Goal: Complete application form: Complete application form

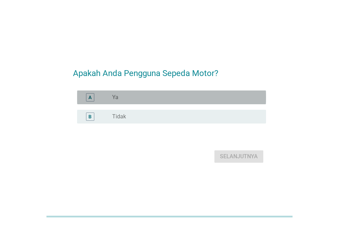
click at [175, 93] on div "A radio_button_unchecked Ya" at bounding box center [171, 97] width 189 height 14
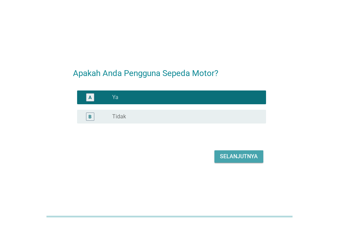
click at [239, 156] on div "Selanjutnya" at bounding box center [239, 156] width 38 height 8
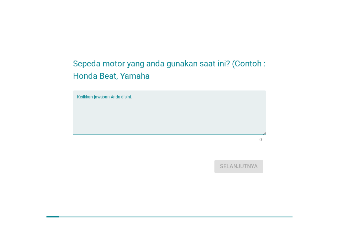
click at [190, 124] on textarea "Ketikkan jawaban Anda disini." at bounding box center [171, 117] width 189 height 36
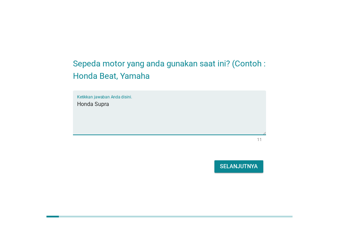
type textarea "Honda Supra"
click at [230, 164] on div "Selanjutnya" at bounding box center [239, 166] width 38 height 8
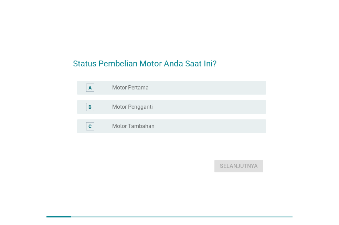
click at [187, 94] on div "A radio_button_unchecked Motor Pertama" at bounding box center [171, 88] width 189 height 14
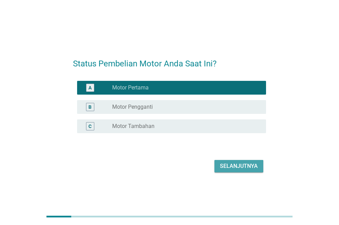
click at [250, 165] on div "Selanjutnya" at bounding box center [239, 166] width 38 height 8
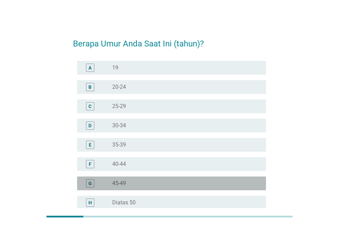
click at [129, 180] on div "radio_button_unchecked 45-49" at bounding box center [183, 183] width 143 height 7
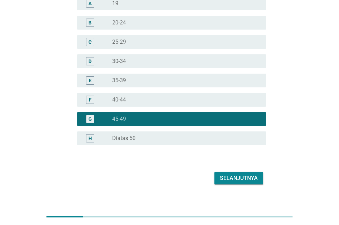
scroll to position [73, 0]
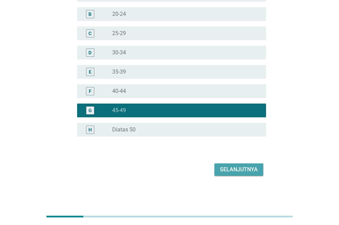
click at [239, 171] on div "Selanjutnya" at bounding box center [239, 169] width 38 height 8
click at [239, 171] on div "Selanjutnya" at bounding box center [169, 169] width 193 height 16
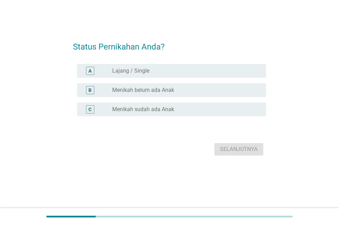
scroll to position [0, 0]
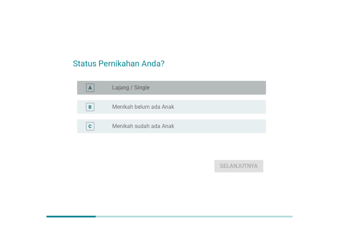
click at [151, 89] on div "radio_button_unchecked Lajang / Single" at bounding box center [183, 87] width 143 height 7
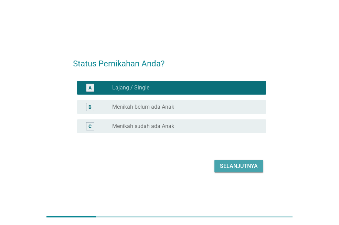
click at [232, 164] on div "Selanjutnya" at bounding box center [239, 166] width 38 height 8
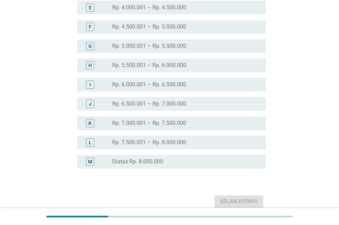
scroll to position [137, 0]
click at [177, 144] on label "Rp. 7.500.001 – Rp. 8.000.000" at bounding box center [149, 142] width 74 height 7
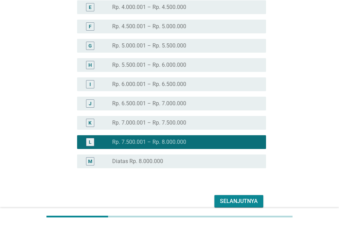
click at [238, 198] on div "Selanjutnya" at bounding box center [239, 201] width 38 height 8
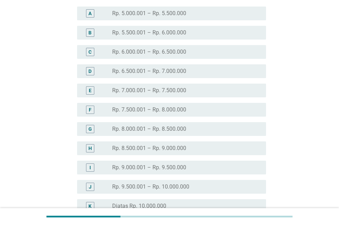
scroll to position [69, 0]
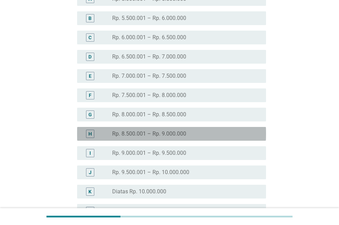
click at [194, 134] on div "radio_button_unchecked Rp. 8.500.001 – Rp. 9.000.000" at bounding box center [183, 133] width 143 height 7
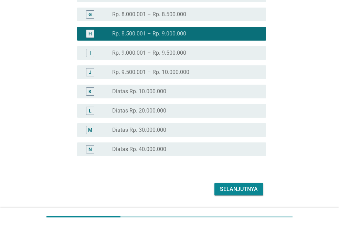
scroll to position [172, 0]
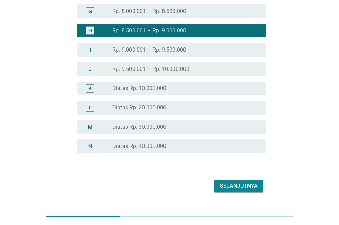
click at [223, 185] on div "Selanjutnya" at bounding box center [239, 186] width 38 height 8
click at [223, 185] on div "Selanjutnya" at bounding box center [169, 186] width 193 height 16
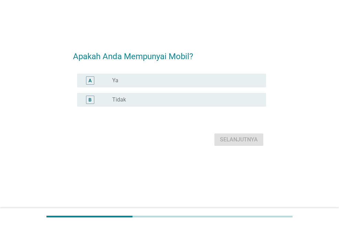
scroll to position [0, 0]
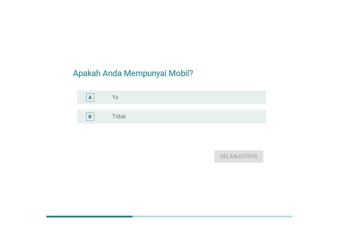
click at [191, 114] on div "radio_button_unchecked Tidak" at bounding box center [183, 116] width 143 height 7
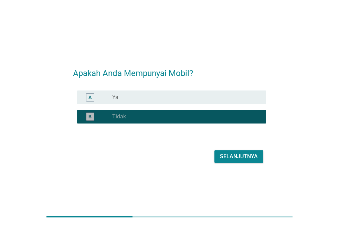
click at [191, 114] on div "radio_button_checked Tidak" at bounding box center [183, 116] width 143 height 7
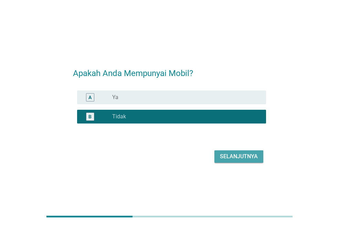
click at [247, 157] on div "Selanjutnya" at bounding box center [239, 156] width 38 height 8
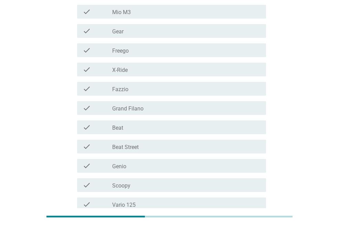
scroll to position [7, 0]
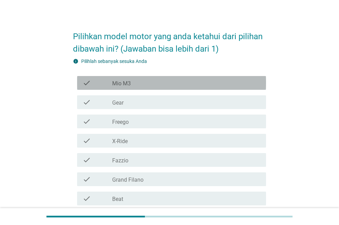
click at [176, 85] on div "check_box_outline_blank Mio M3" at bounding box center [186, 83] width 148 height 8
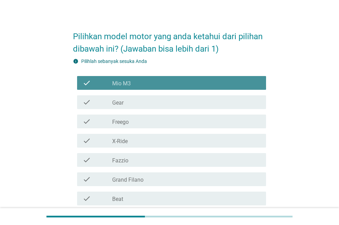
click at [176, 85] on div "check_box_outline_blank Mio M3" at bounding box center [186, 83] width 148 height 8
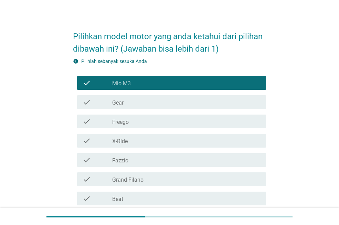
scroll to position [42, 0]
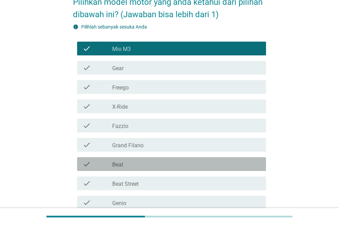
click at [181, 163] on div "check_box_outline_blank Beat" at bounding box center [186, 164] width 148 height 8
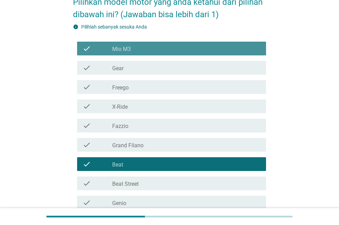
click at [157, 53] on div "check check_box_outline_blank Mio M3" at bounding box center [171, 49] width 189 height 14
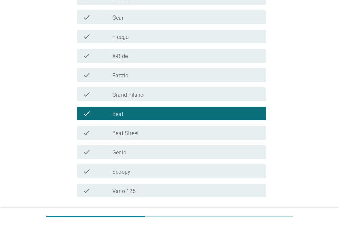
scroll to position [110, 0]
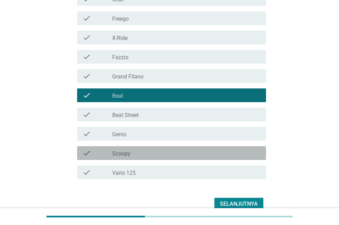
click at [201, 154] on div "check_box_outline_blank Scoopy" at bounding box center [186, 153] width 148 height 8
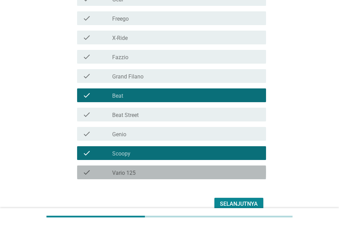
click at [210, 174] on div "check_box_outline_blank Vario 125" at bounding box center [186, 172] width 148 height 8
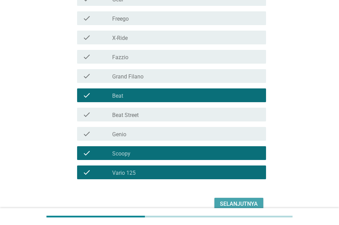
click at [237, 205] on div "Selanjutnya" at bounding box center [239, 204] width 38 height 8
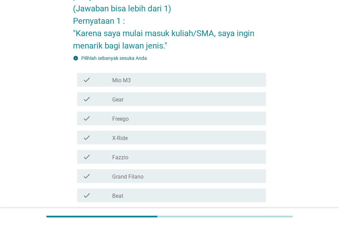
scroll to position [69, 0]
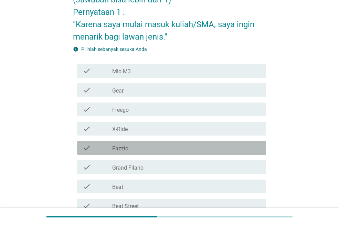
click at [224, 146] on div "check_box_outline_blank Fazzio" at bounding box center [186, 148] width 148 height 8
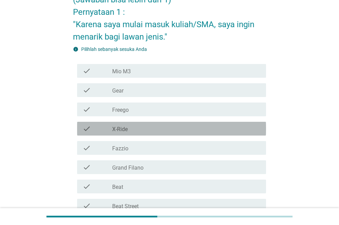
click at [215, 132] on div "check_box_outline_blank X-Ride" at bounding box center [186, 128] width 148 height 8
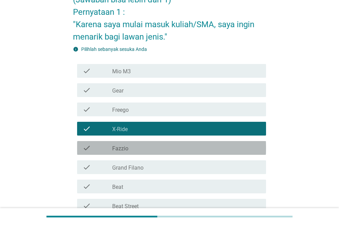
click at [217, 151] on div "check_box_outline_blank Fazzio" at bounding box center [186, 148] width 148 height 8
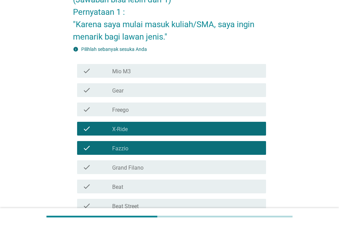
click at [208, 165] on div "check_box_outline_blank Grand Filano" at bounding box center [186, 167] width 148 height 8
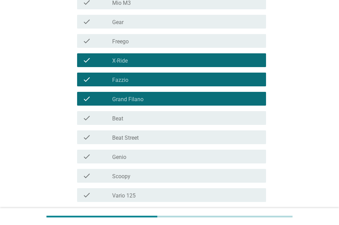
scroll to position [137, 0]
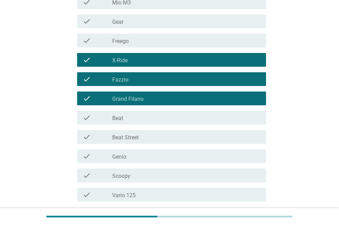
click at [203, 155] on div "check_box_outline_blank Genio" at bounding box center [186, 156] width 148 height 8
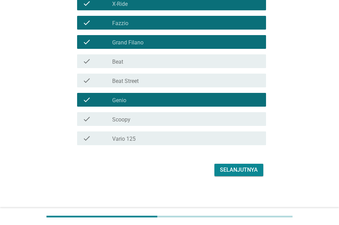
scroll to position [194, 0]
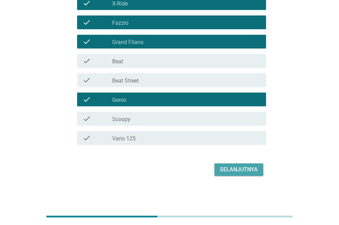
click at [240, 168] on div "Selanjutnya" at bounding box center [239, 169] width 38 height 8
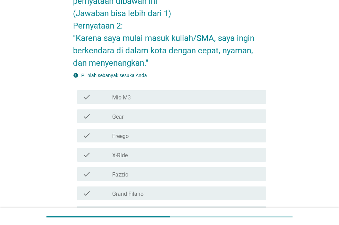
scroll to position [69, 0]
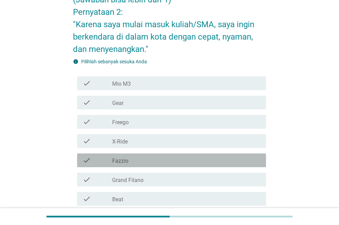
click at [181, 163] on div "check_box_outline_blank Fazzio" at bounding box center [186, 160] width 148 height 8
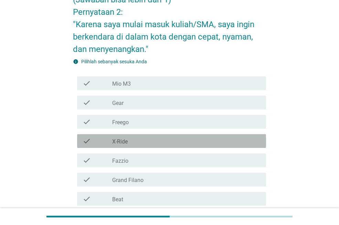
click at [168, 135] on div "check check_box_outline_blank X-Ride" at bounding box center [171, 141] width 189 height 14
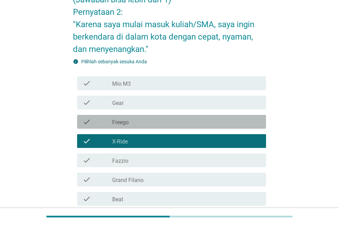
click at [162, 121] on div "check_box_outline_blank Freego" at bounding box center [186, 122] width 148 height 8
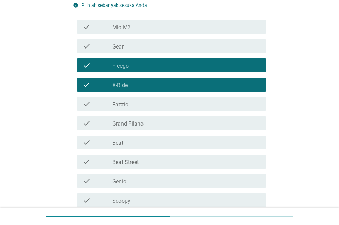
scroll to position [137, 0]
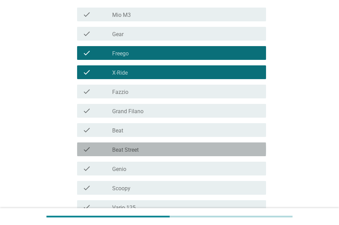
click at [156, 153] on div "check_box_outline_blank Beat Street" at bounding box center [186, 149] width 148 height 8
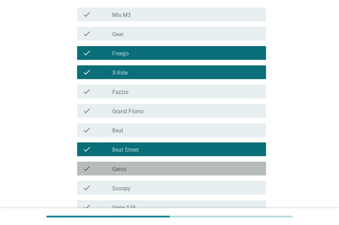
click at [155, 167] on div "check_box_outline_blank Genio" at bounding box center [186, 168] width 148 height 8
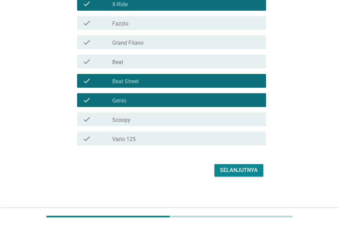
scroll to position [206, 0]
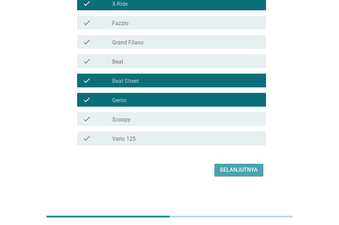
click at [241, 170] on div "Selanjutnya" at bounding box center [239, 170] width 38 height 8
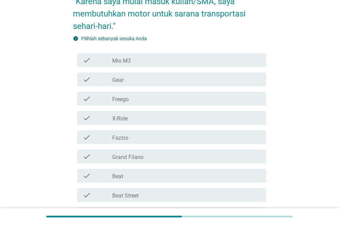
scroll to position [137, 0]
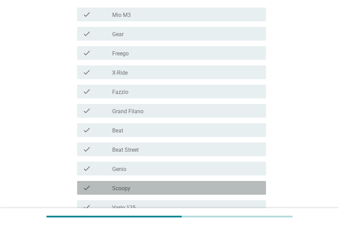
click at [169, 184] on div "check_box_outline_blank Scoopy" at bounding box center [186, 188] width 148 height 8
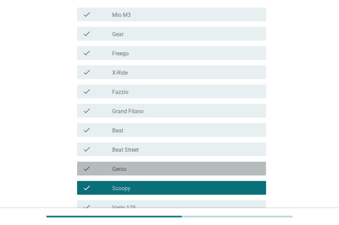
click at [170, 168] on div "check_box_outline_blank Genio" at bounding box center [186, 168] width 148 height 8
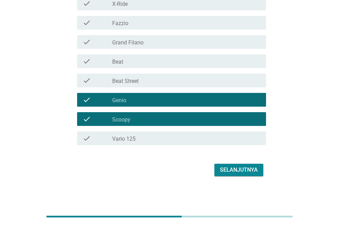
scroll to position [207, 0]
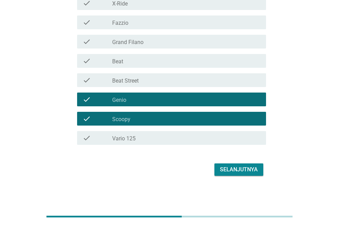
click at [249, 170] on div "Selanjutnya" at bounding box center [239, 169] width 38 height 8
click at [249, 170] on div "Selanjutnya" at bounding box center [169, 169] width 193 height 16
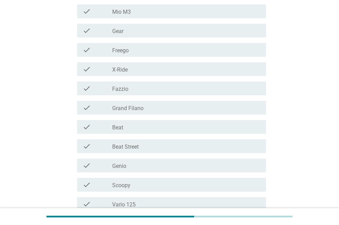
scroll to position [137, 0]
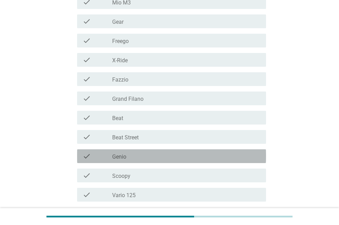
click at [153, 152] on div "check_box_outline_blank Genio" at bounding box center [186, 156] width 148 height 8
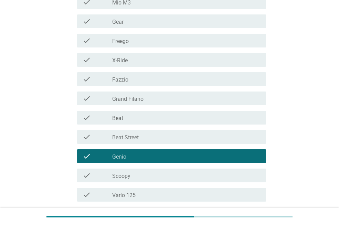
click at [156, 174] on div "check_box_outline_blank Scoopy" at bounding box center [186, 175] width 148 height 8
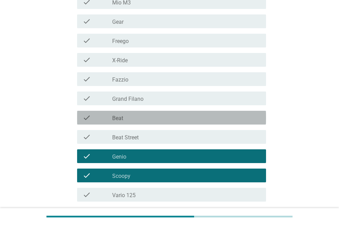
click at [164, 119] on div "check_box_outline_blank Beat" at bounding box center [186, 117] width 148 height 8
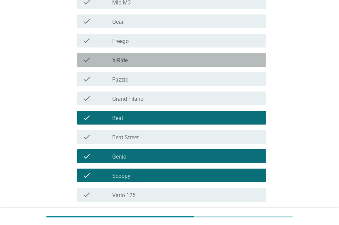
click at [162, 64] on div "check_box_outline_blank X-Ride" at bounding box center [186, 60] width 148 height 8
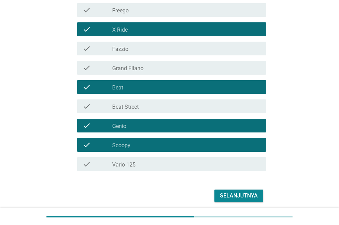
scroll to position [194, 0]
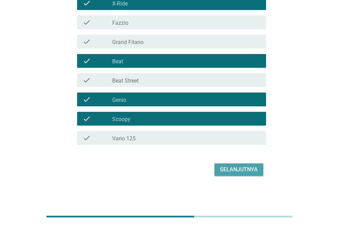
click at [243, 169] on div "Selanjutnya" at bounding box center [239, 169] width 38 height 8
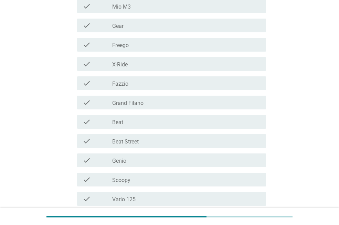
scroll to position [137, 0]
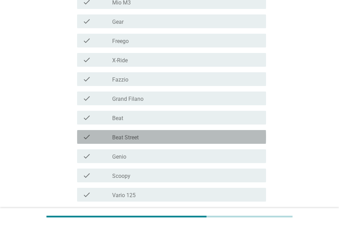
click at [217, 133] on div "check_box_outline_blank Beat Street" at bounding box center [186, 137] width 148 height 8
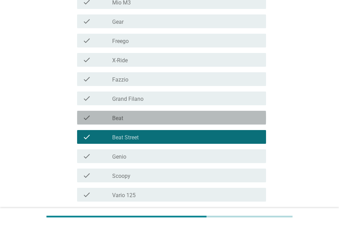
click at [217, 121] on div "check_box_outline_blank Beat" at bounding box center [186, 117] width 148 height 8
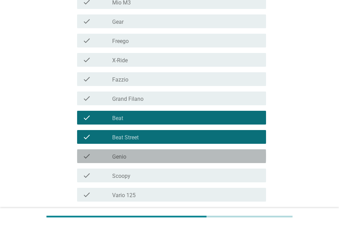
click at [206, 159] on div "check_box_outline_blank Genio" at bounding box center [186, 156] width 148 height 8
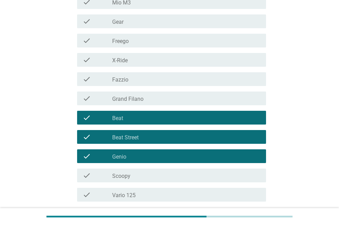
click at [198, 173] on div "check_box_outline_blank Scoopy" at bounding box center [186, 175] width 148 height 8
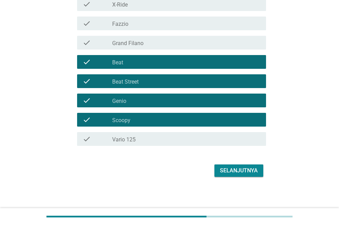
scroll to position [194, 0]
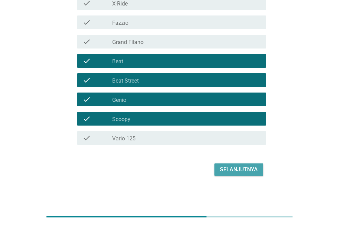
click at [241, 172] on div "Selanjutnya" at bounding box center [239, 169] width 38 height 8
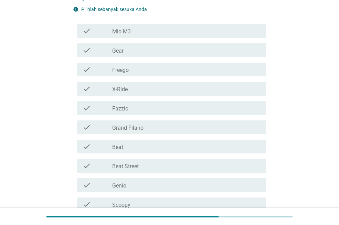
scroll to position [137, 0]
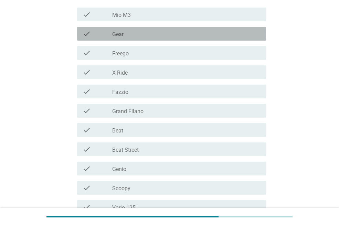
click at [168, 33] on div "check_box_outline_blank Gear" at bounding box center [186, 34] width 148 height 8
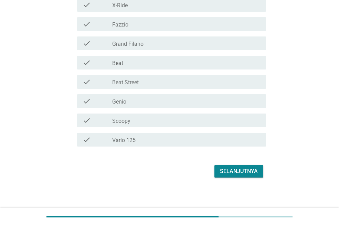
scroll to position [207, 0]
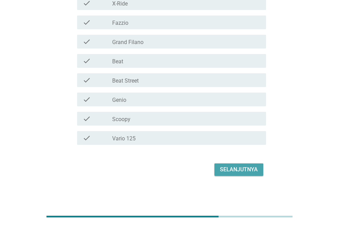
click at [255, 166] on div "Selanjutnya" at bounding box center [239, 169] width 38 height 8
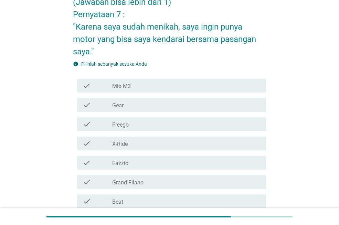
scroll to position [69, 0]
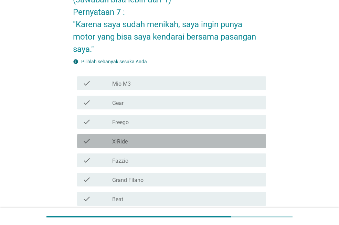
click at [182, 141] on div "check_box_outline_blank X-Ride" at bounding box center [186, 141] width 148 height 8
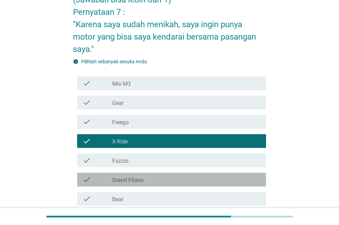
click at [167, 178] on div "check_box_outline_blank Grand Filano" at bounding box center [186, 179] width 148 height 8
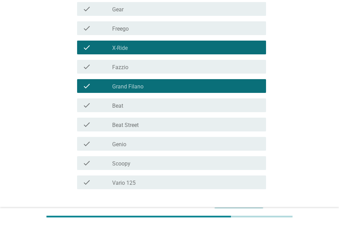
scroll to position [172, 0]
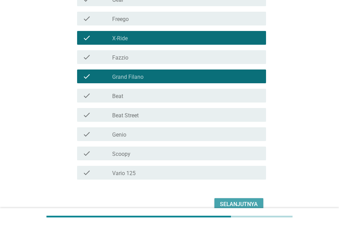
click at [251, 201] on div "Selanjutnya" at bounding box center [239, 204] width 38 height 8
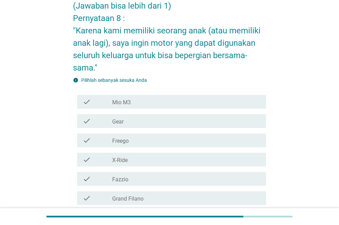
scroll to position [69, 0]
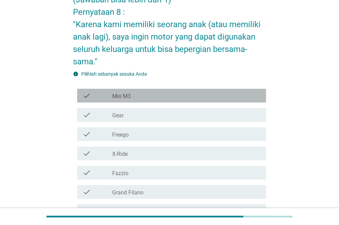
click at [165, 102] on div "check check_box_outline_blank Mio M3" at bounding box center [171, 96] width 189 height 14
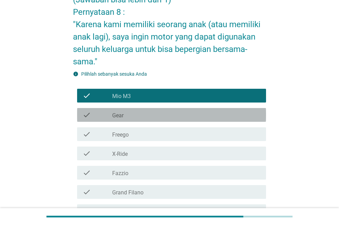
click at [163, 112] on div "check_box_outline_blank Gear" at bounding box center [186, 115] width 148 height 8
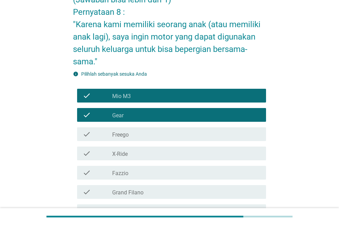
click at [158, 155] on div "check_box_outline_blank X-Ride" at bounding box center [186, 153] width 148 height 8
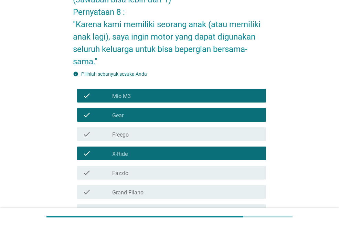
click at [161, 191] on div "check_box_outline_blank Grand Filano" at bounding box center [186, 192] width 148 height 8
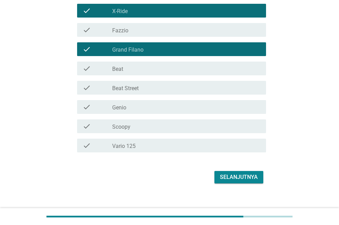
scroll to position [219, 0]
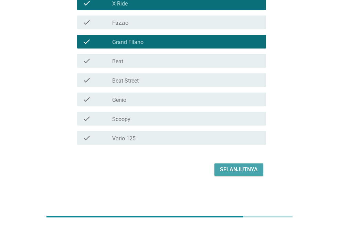
click at [245, 173] on div "Selanjutnya" at bounding box center [239, 169] width 38 height 8
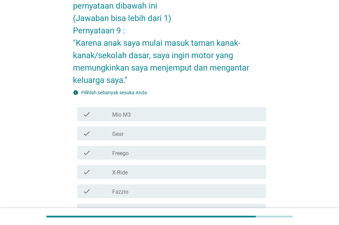
scroll to position [69, 0]
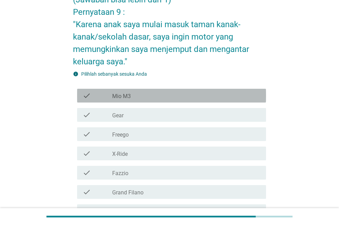
click at [181, 98] on div "check_box_outline_blank Mio M3" at bounding box center [186, 95] width 148 height 8
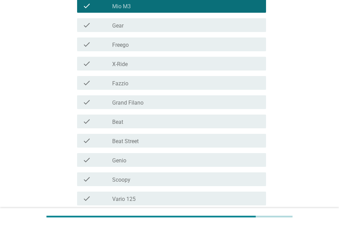
scroll to position [172, 0]
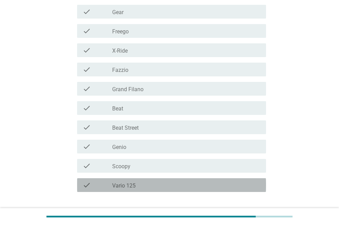
click at [169, 180] on div "check check_box_outline_blank Vario 125" at bounding box center [171, 185] width 189 height 14
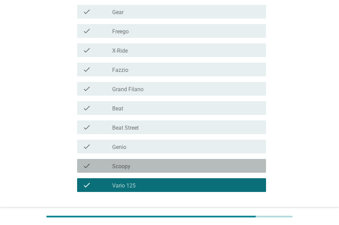
click at [164, 162] on div "check_box_outline_blank Scoopy" at bounding box center [186, 166] width 148 height 8
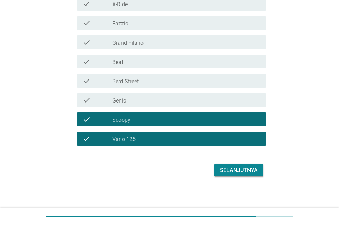
scroll to position [219, 0]
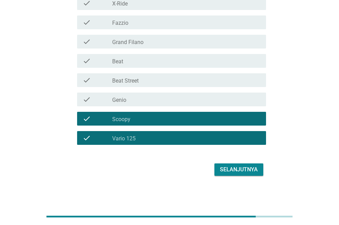
click at [256, 171] on div "Selanjutnya" at bounding box center [239, 169] width 38 height 8
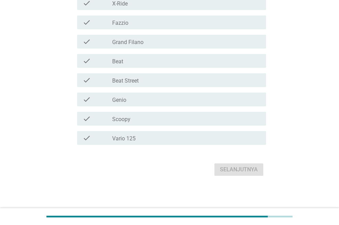
scroll to position [0, 0]
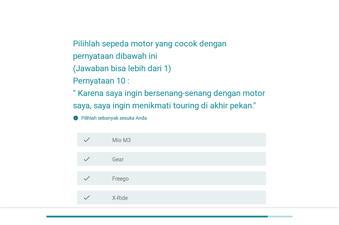
click at [206, 165] on div "check check_box_outline_blank Gear" at bounding box center [171, 159] width 189 height 14
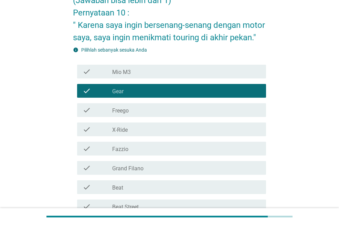
scroll to position [69, 0]
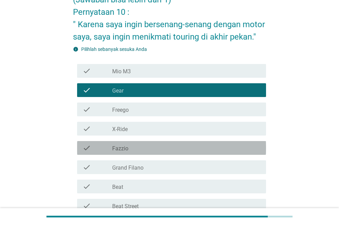
click at [155, 153] on div "check check_box_outline_blank Fazzio" at bounding box center [171, 148] width 189 height 14
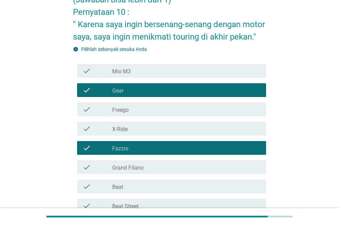
click at [154, 166] on div "check_box_outline_blank Grand Filano" at bounding box center [186, 167] width 148 height 8
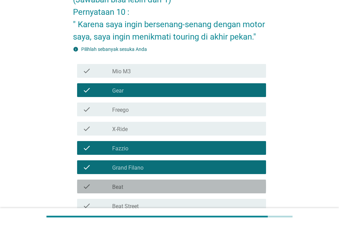
click at [143, 186] on div "check_box_outline_blank Beat" at bounding box center [186, 186] width 148 height 8
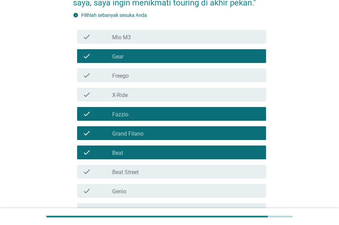
scroll to position [172, 0]
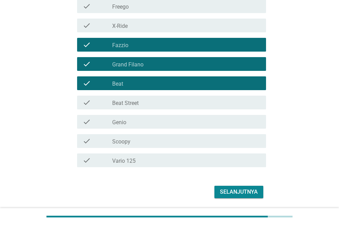
click at [223, 191] on div "Selanjutnya" at bounding box center [239, 192] width 38 height 8
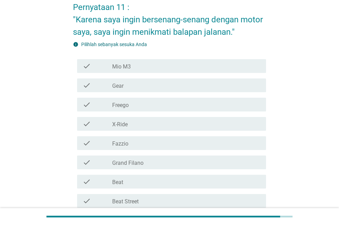
scroll to position [69, 0]
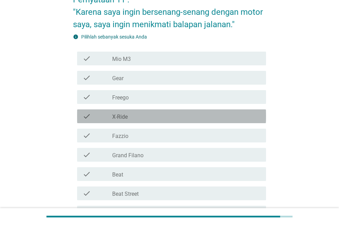
click at [181, 112] on div "check_box_outline_blank X-Ride" at bounding box center [186, 116] width 148 height 8
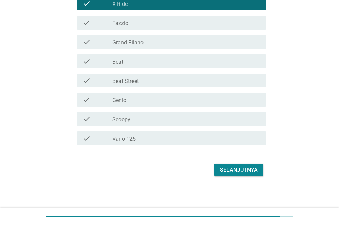
scroll to position [182, 0]
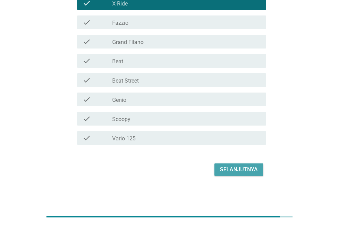
click at [250, 173] on div "Selanjutnya" at bounding box center [239, 169] width 38 height 8
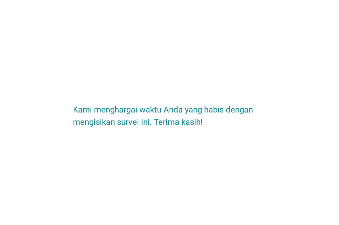
scroll to position [0, 0]
